Goal: Transaction & Acquisition: Purchase product/service

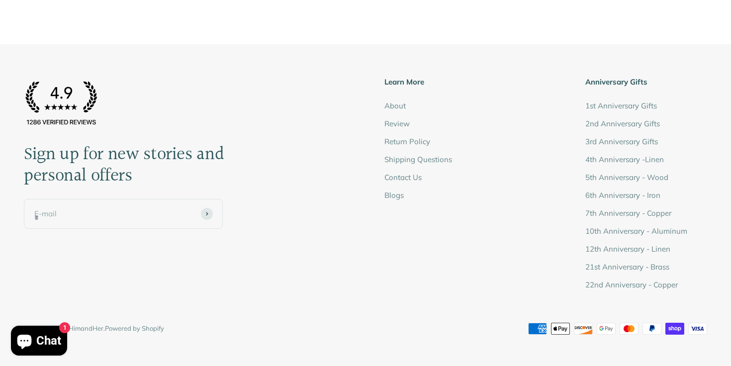
scroll to position [2309, 0]
click at [50, 105] on img at bounding box center [61, 102] width 75 height 52
click at [50, 125] on img at bounding box center [61, 102] width 75 height 52
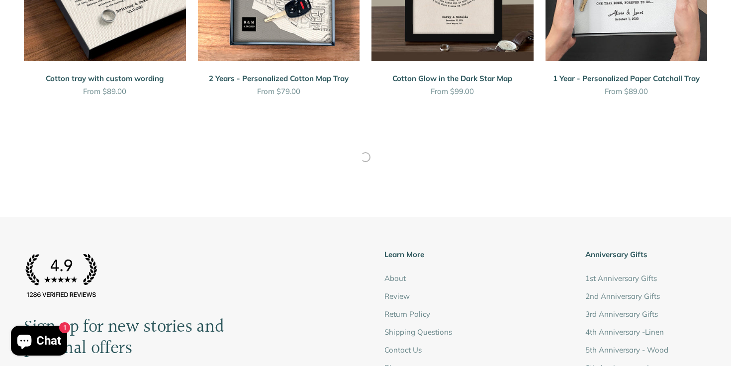
scroll to position [2210, 0]
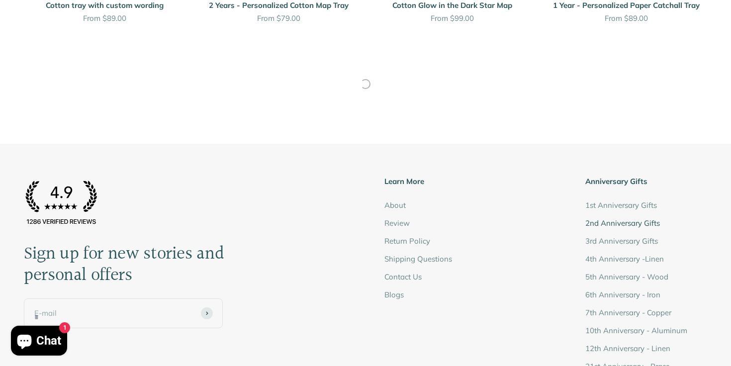
click at [599, 222] on link "2nd Anniversary Gifts" at bounding box center [623, 223] width 75 height 12
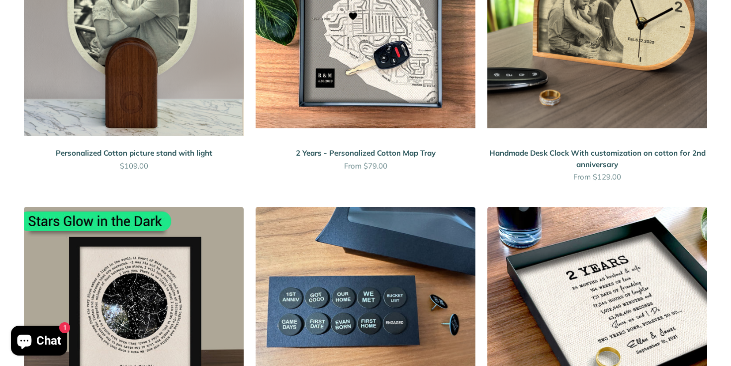
scroll to position [787, 0]
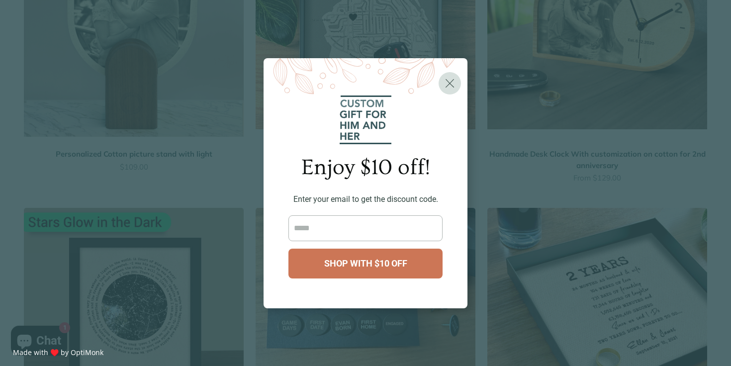
click at [602, 242] on div "X Enjoy $10 off! Enter your email to get the discount code. Shop with $10 off X…" at bounding box center [365, 183] width 731 height 366
click at [445, 80] on span "X" at bounding box center [450, 83] width 10 height 15
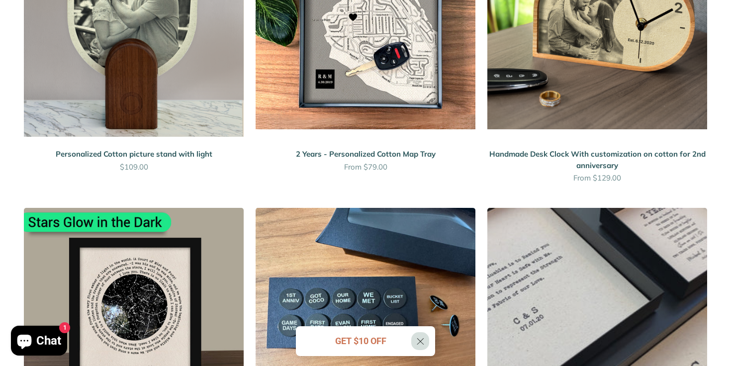
scroll to position [791, 0]
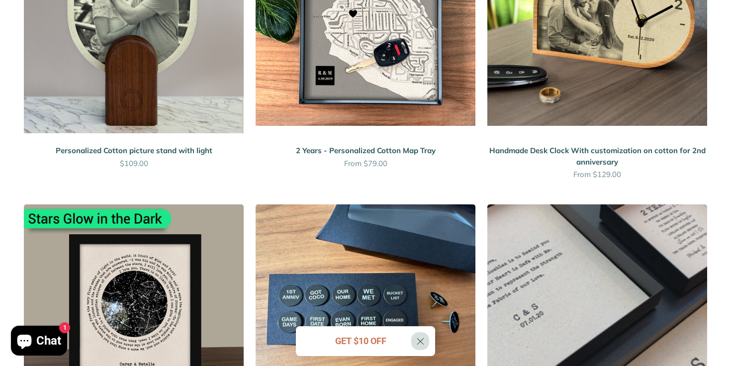
click at [605, 314] on img at bounding box center [598, 315] width 220 height 220
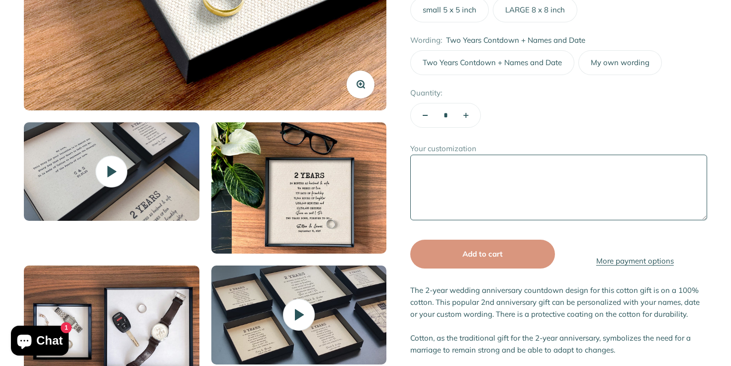
scroll to position [422, 0]
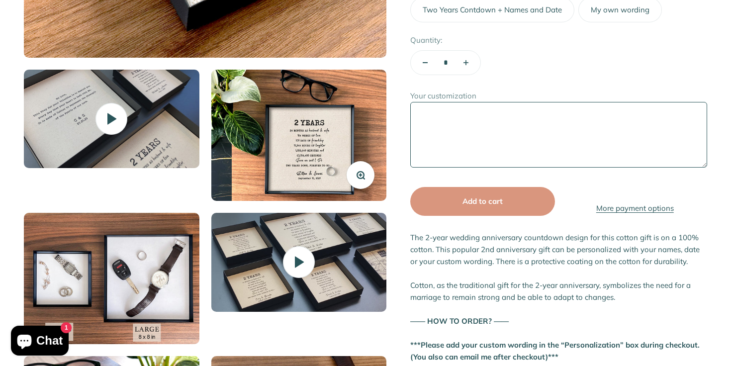
click at [292, 133] on img at bounding box center [299, 135] width 176 height 131
click at [295, 163] on img at bounding box center [299, 135] width 176 height 131
click at [170, 223] on img at bounding box center [112, 278] width 176 height 131
click at [249, 252] on img at bounding box center [299, 262] width 176 height 99
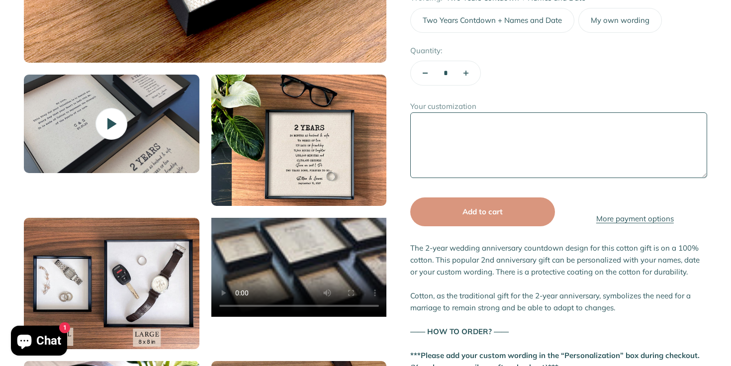
scroll to position [418, 0]
